Goal: Find specific page/section: Find specific page/section

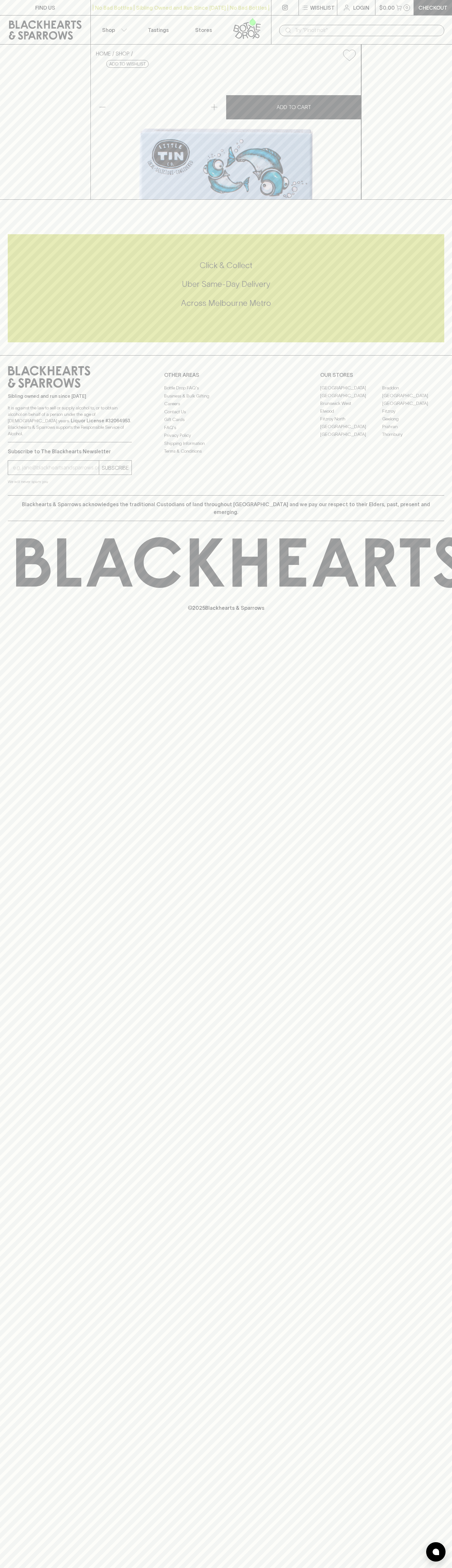
click at [216, 28] on link "Stores" at bounding box center [203, 29] width 45 height 29
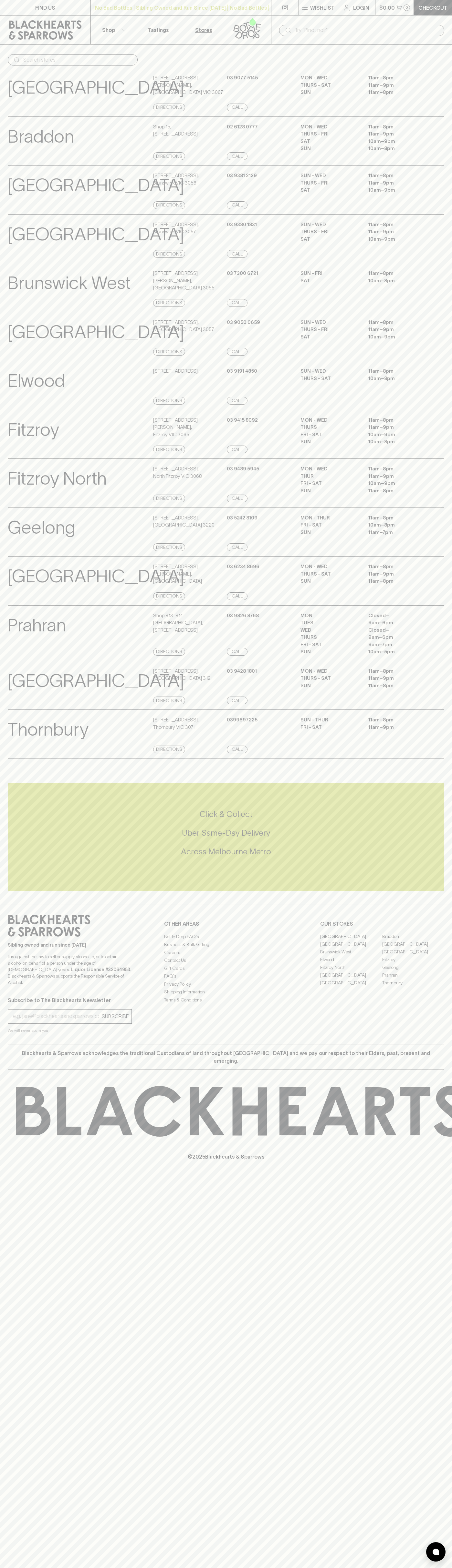
click at [450, 1567] on html "FIND US | No Bad Bottles | Sibling Owned and Run Since [DATE] | No Bad Bottles …" at bounding box center [226, 784] width 452 height 1568
click at [16, 819] on h5 "Click & Collect" at bounding box center [226, 814] width 436 height 10
